Goal: Task Accomplishment & Management: Use online tool/utility

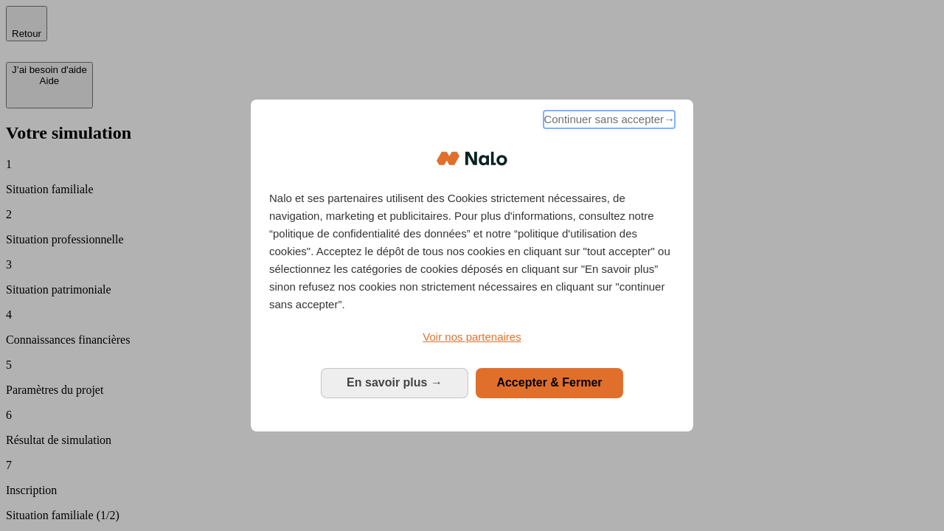
click at [608, 122] on span "Continuer sans accepter →" at bounding box center [609, 120] width 131 height 18
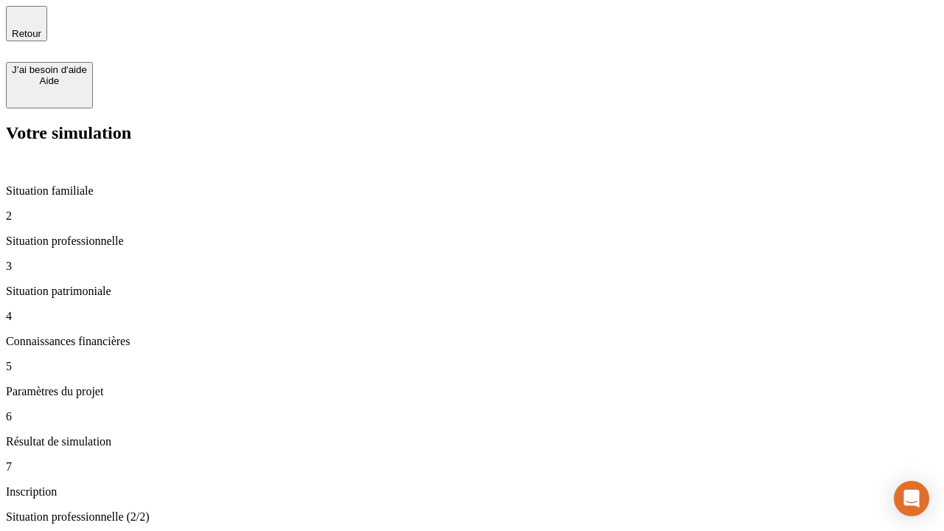
type input "30 000"
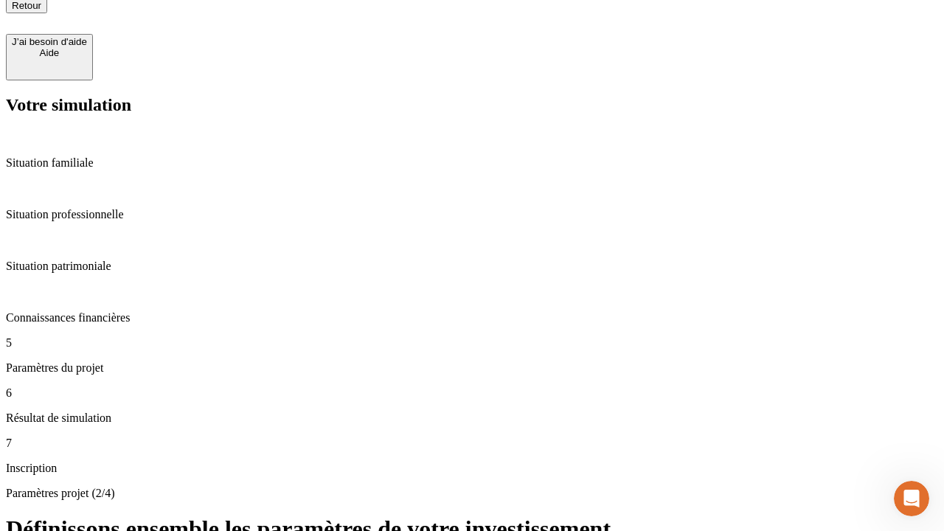
scroll to position [15, 0]
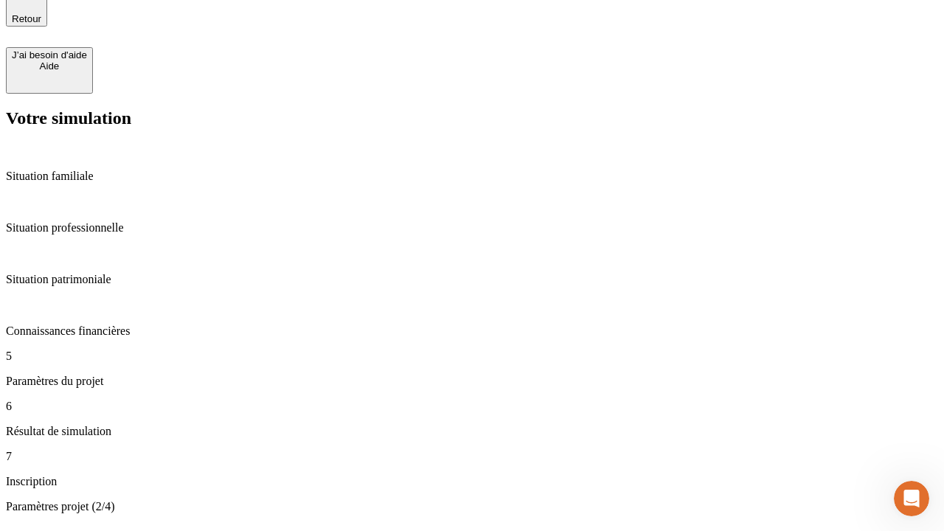
type input "25"
type input "5"
type input "1 000"
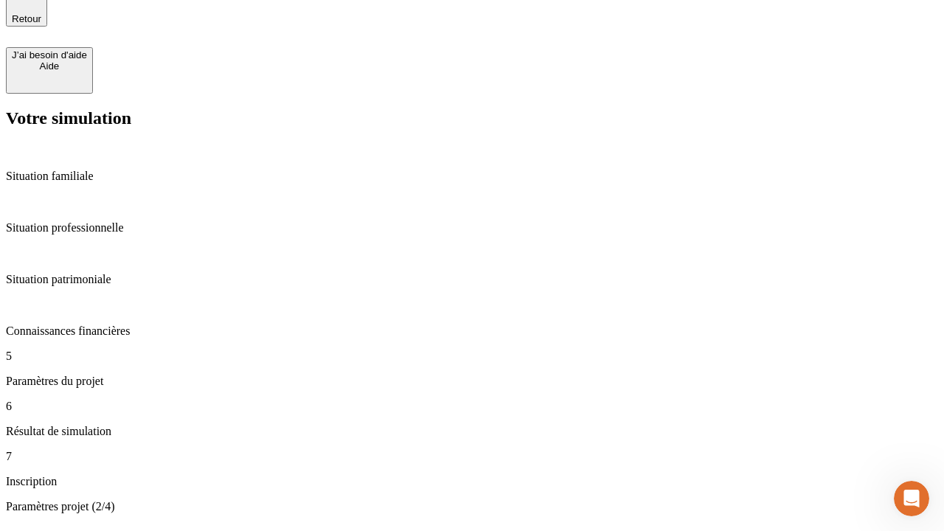
type input "640"
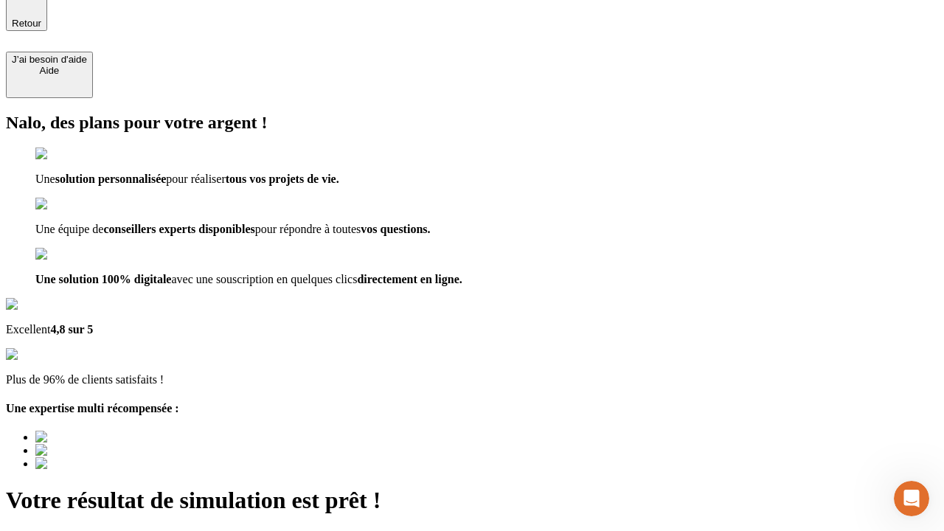
type input "[EMAIL_ADDRESS][PERSON_NAME][DOMAIN_NAME]"
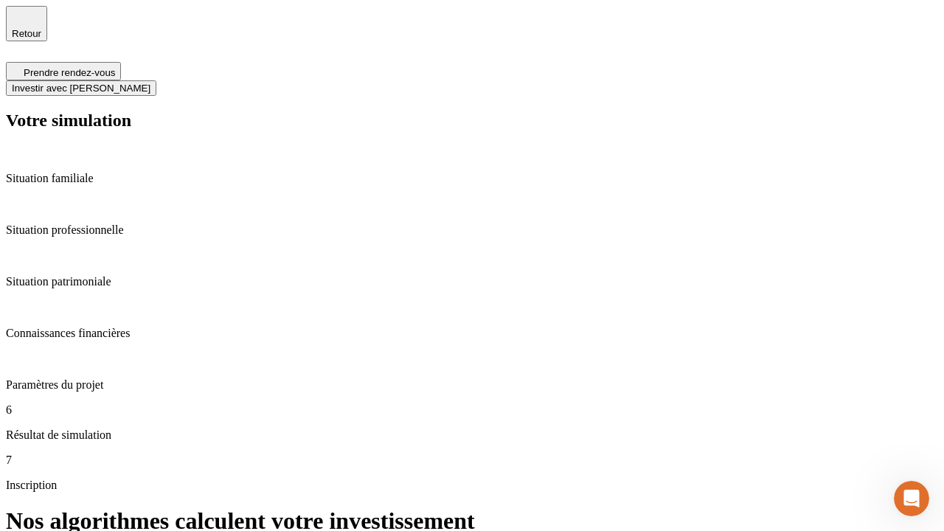
click at [150, 83] on span "Investir avec [PERSON_NAME]" at bounding box center [81, 88] width 139 height 11
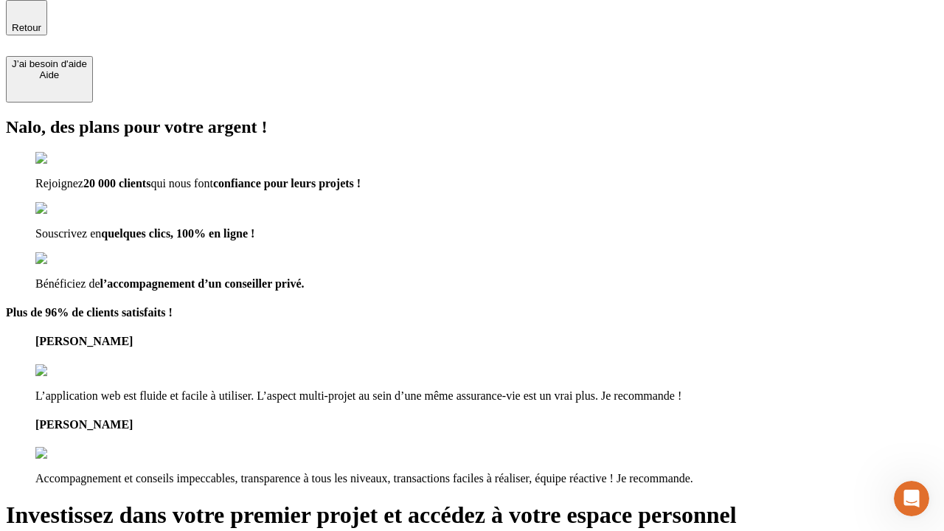
scroll to position [4, 0]
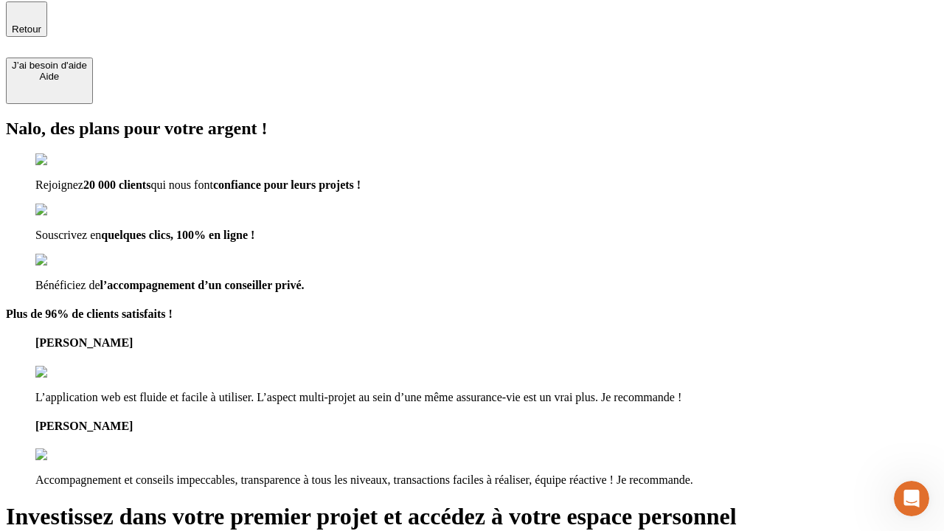
type input "[PERSON_NAME][EMAIL_ADDRESS][DOMAIN_NAME]"
